Goal: Task Accomplishment & Management: Use online tool/utility

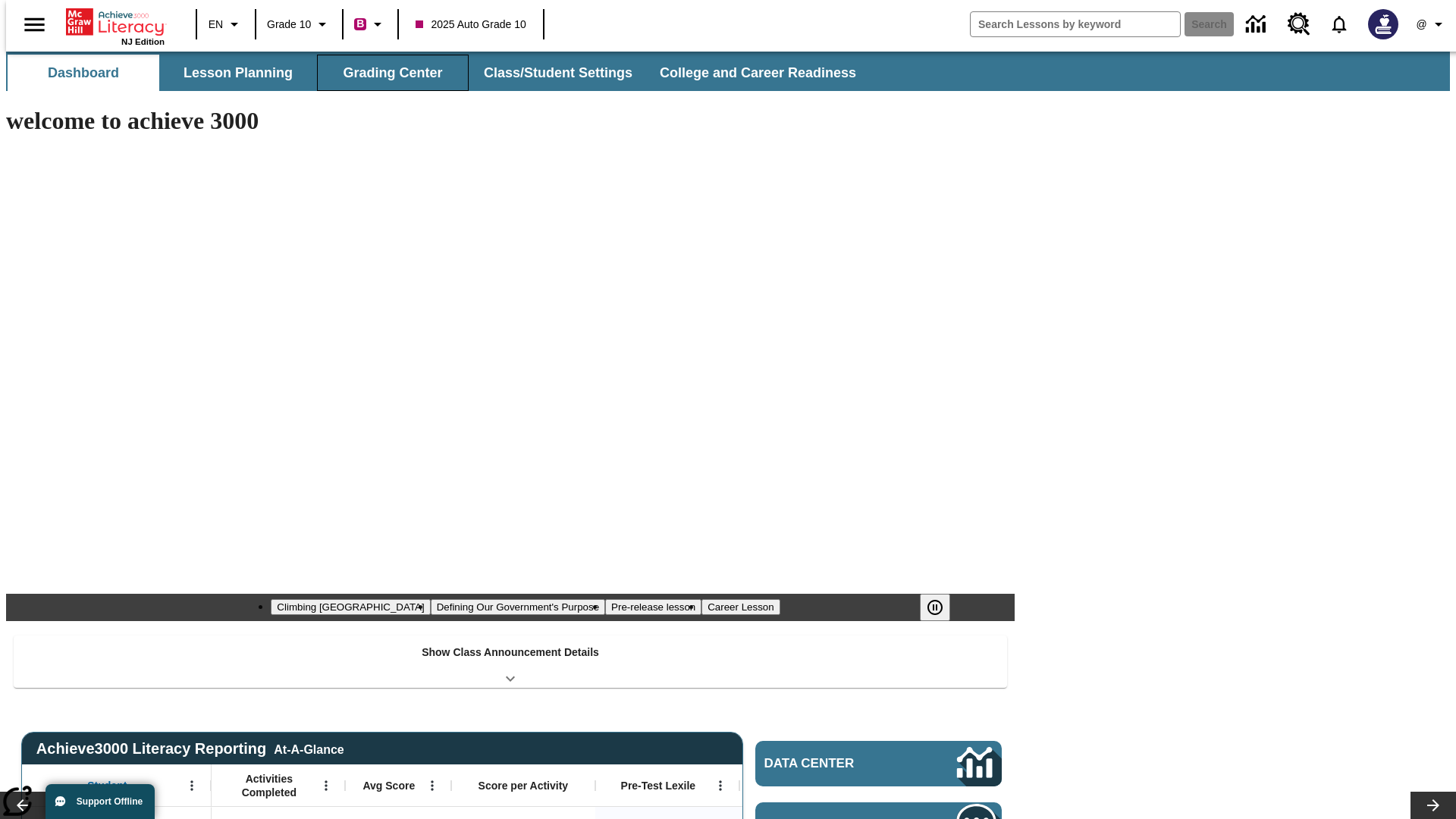
click at [387, 73] on button "Grading Center" at bounding box center [393, 73] width 152 height 37
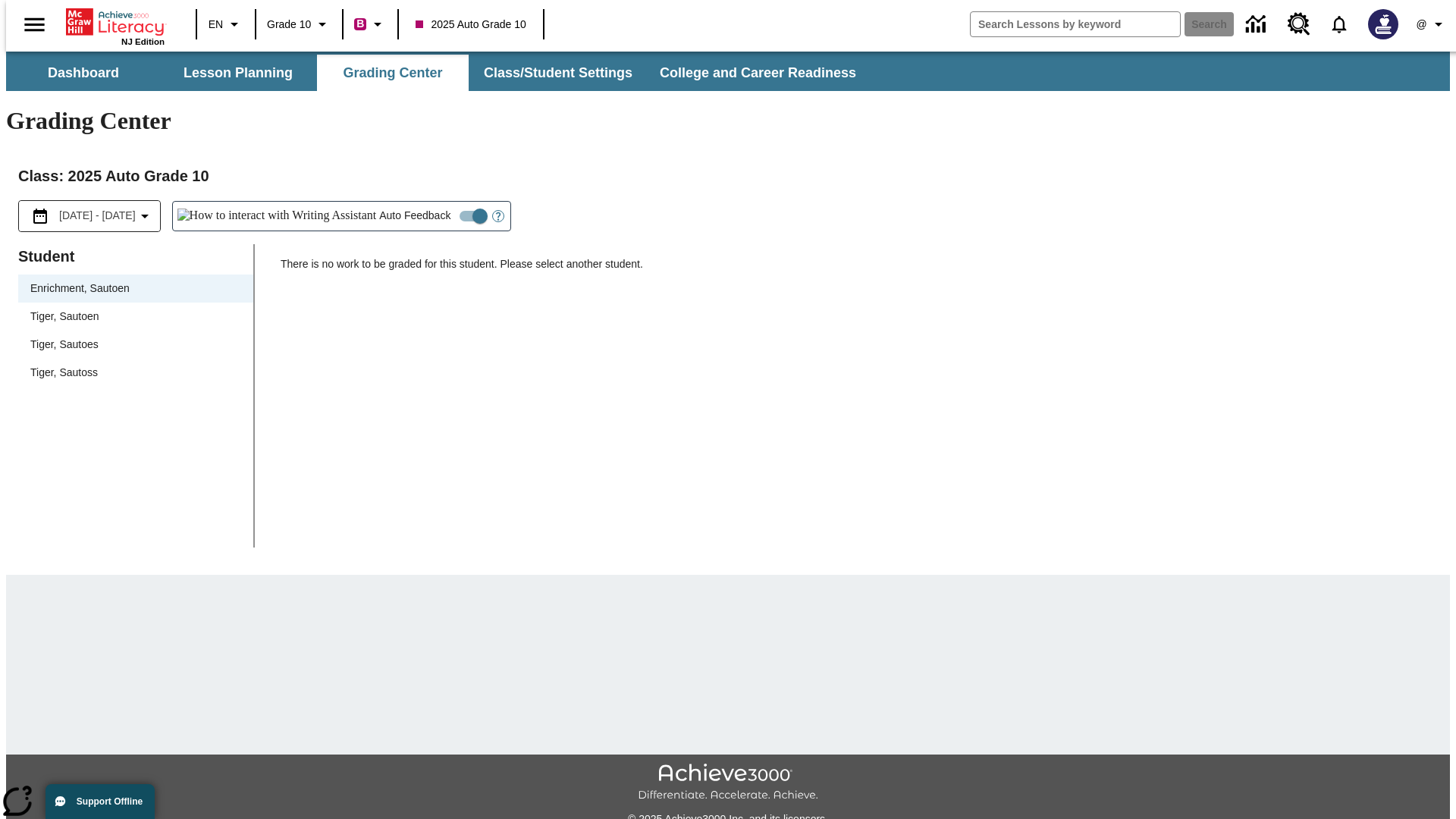
click at [130, 309] on span "Tiger, Sautoen" at bounding box center [136, 317] width 211 height 16
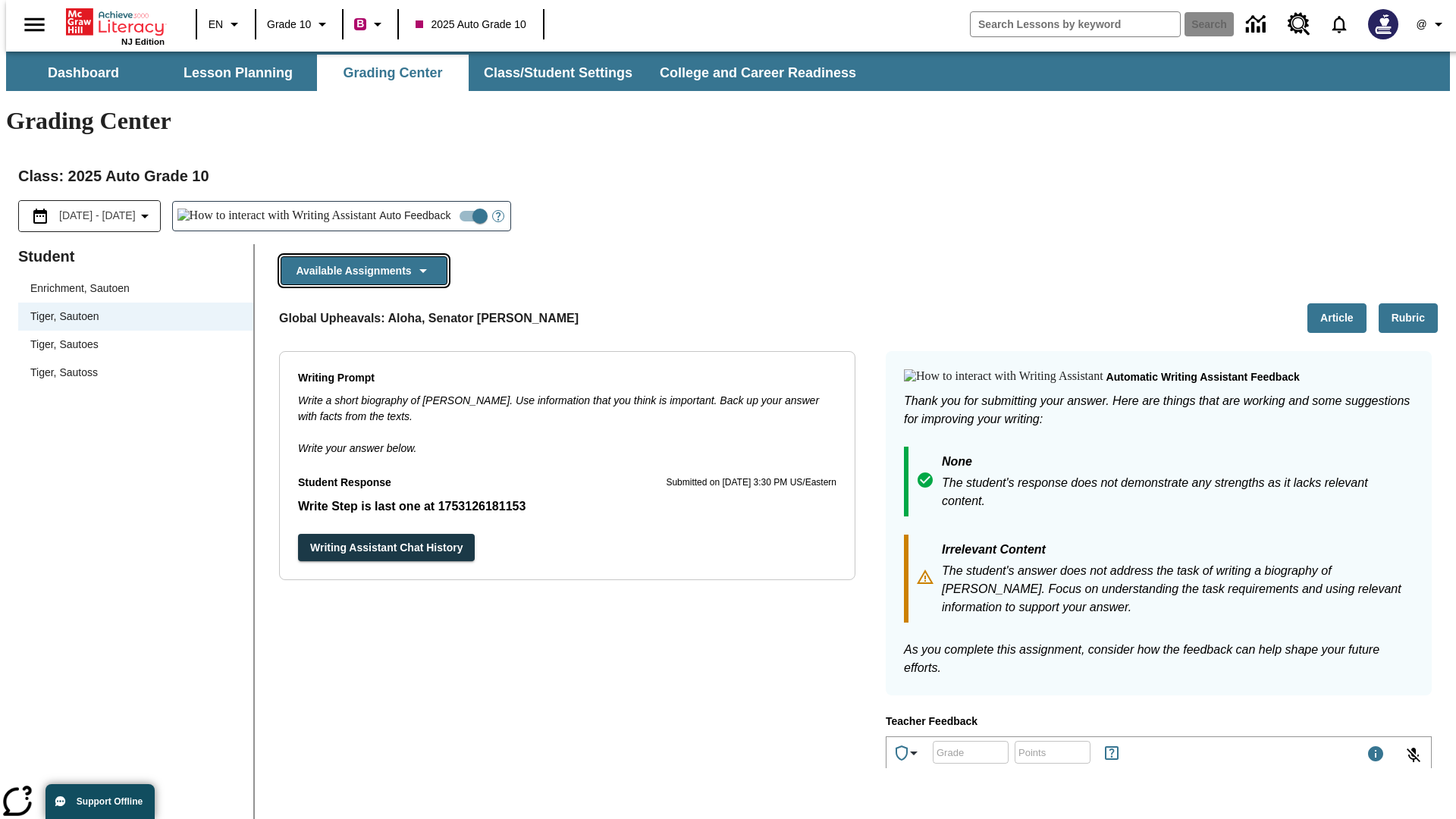
click at [359, 256] on button "Available Assignments" at bounding box center [364, 270] width 167 height 30
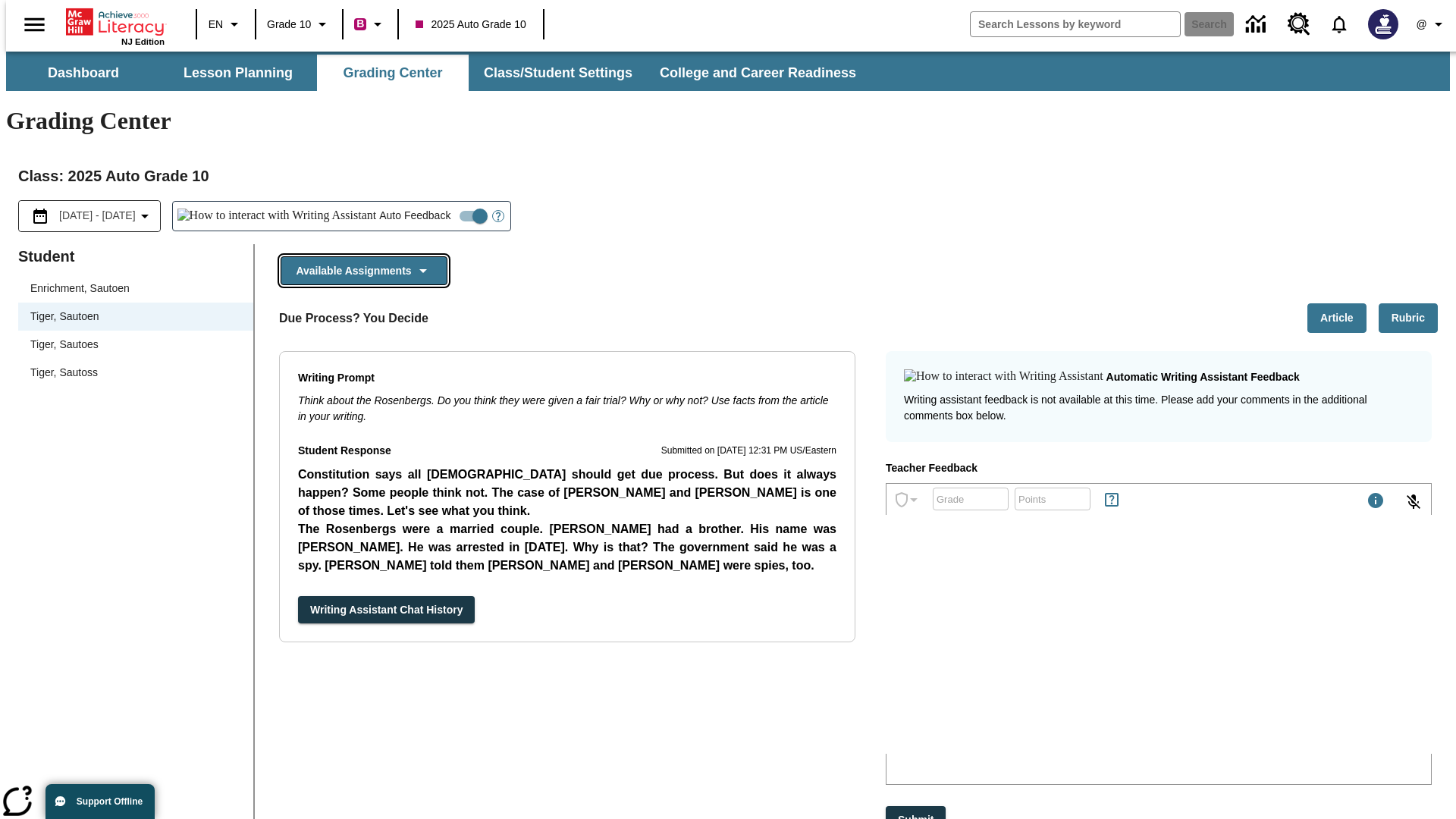
scroll to position [1090, 0]
click at [298, 596] on button "Writing Assistant Chat History" at bounding box center [386, 609] width 177 height 28
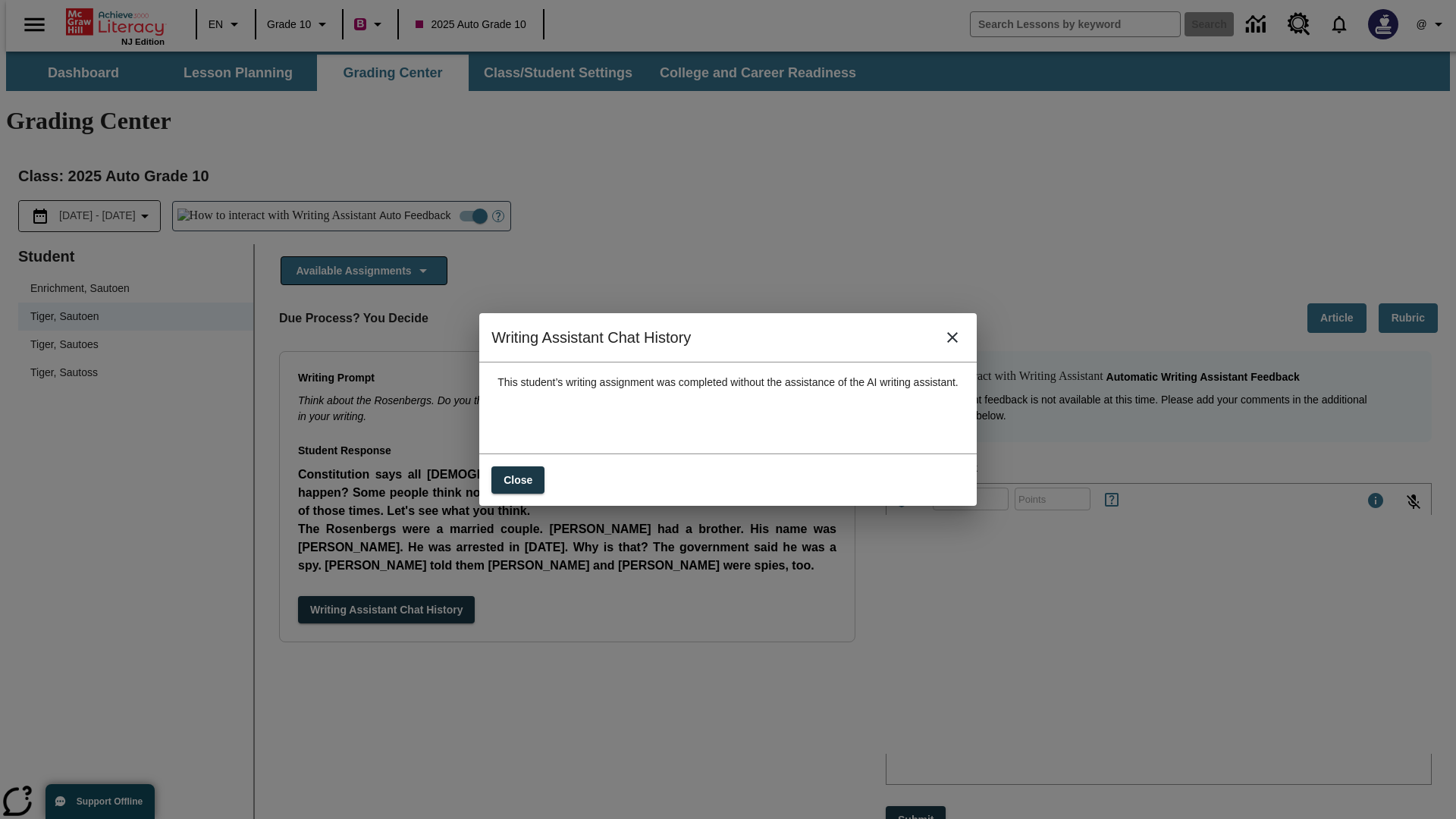
scroll to position [0, 0]
